Goal: Navigation & Orientation: Find specific page/section

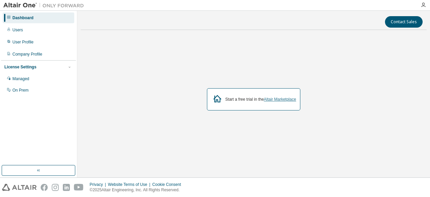
click at [280, 99] on link "Altair Marketplace" at bounding box center [280, 99] width 32 height 5
